Goal: Find specific page/section: Find specific page/section

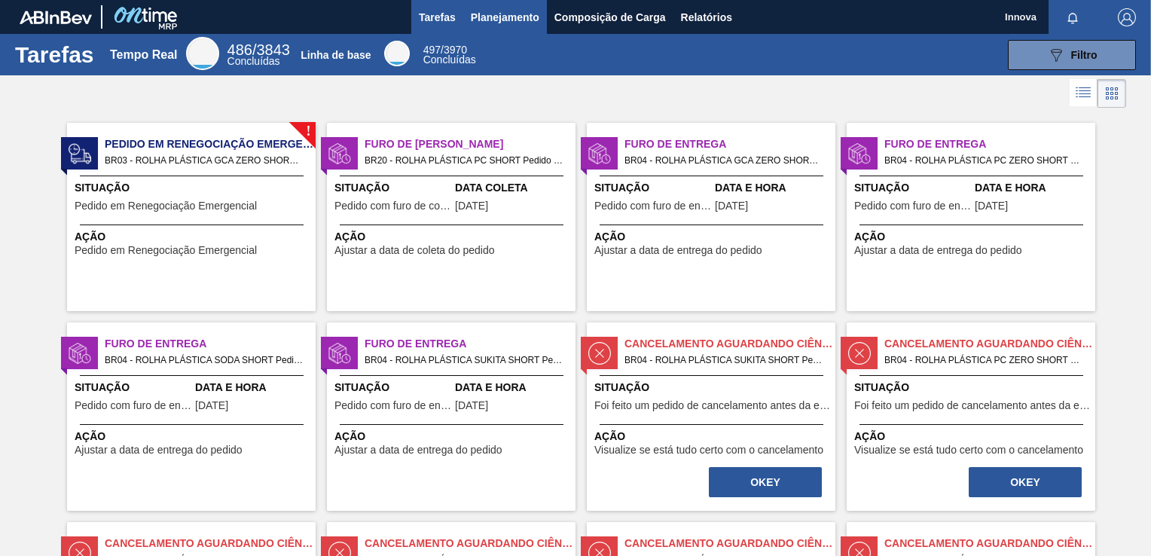
click at [489, 8] on span "Planejamento" at bounding box center [505, 17] width 69 height 18
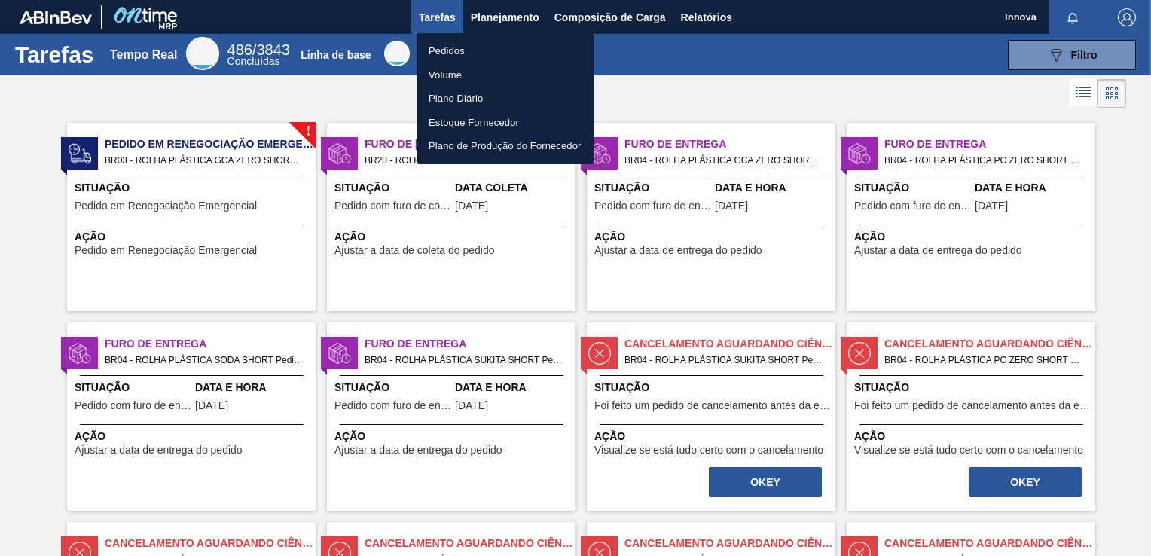
click at [459, 47] on li "Pedidos" at bounding box center [505, 51] width 177 height 24
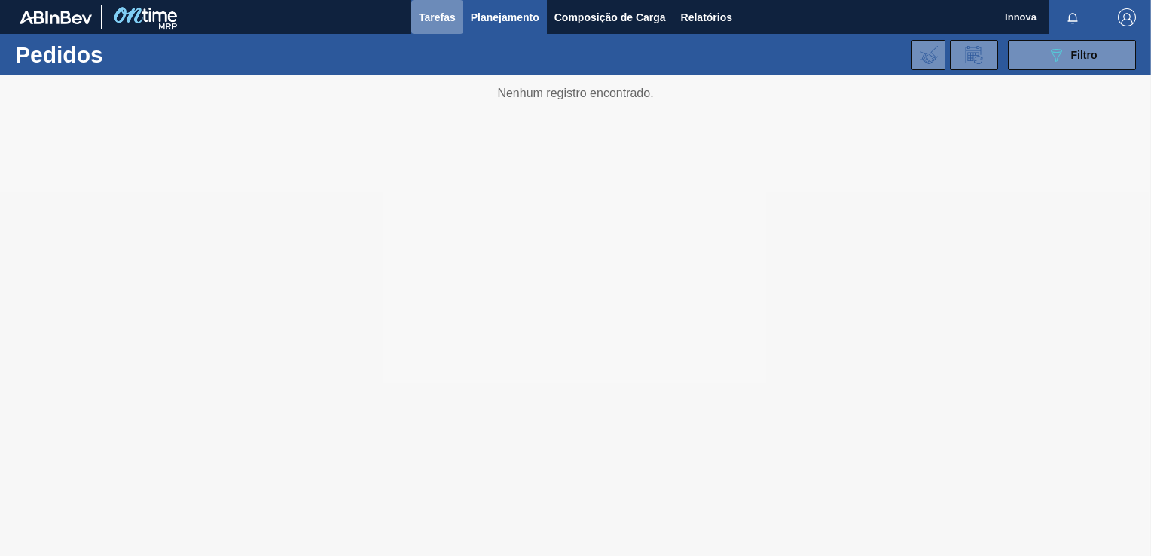
click at [441, 14] on span "Tarefas" at bounding box center [437, 17] width 37 height 18
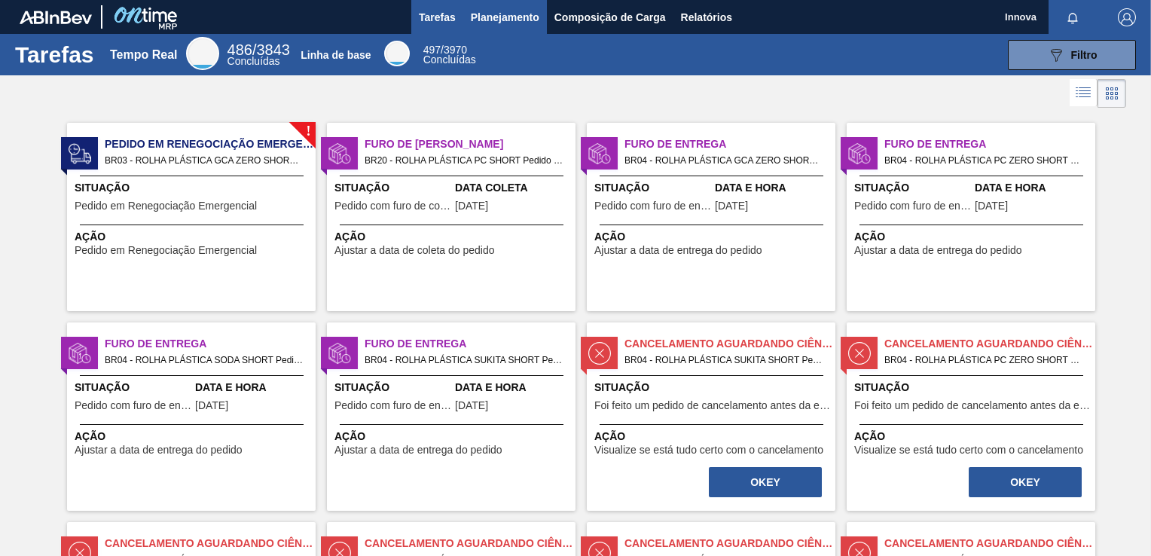
click at [520, 23] on span "Planejamento" at bounding box center [505, 17] width 69 height 18
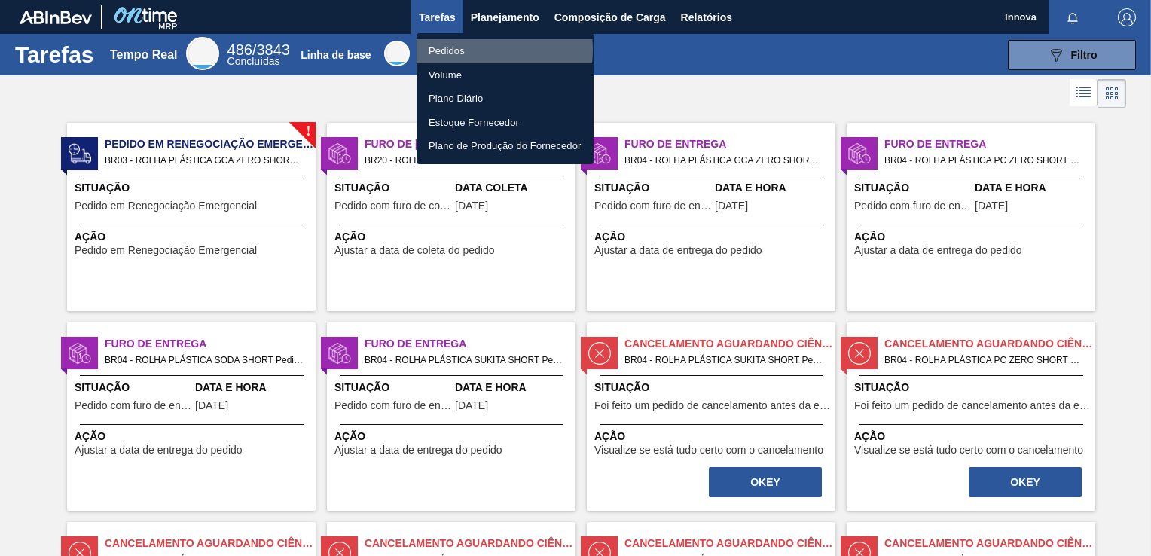
click at [472, 50] on li "Pedidos" at bounding box center [505, 51] width 177 height 24
